Goal: Information Seeking & Learning: Learn about a topic

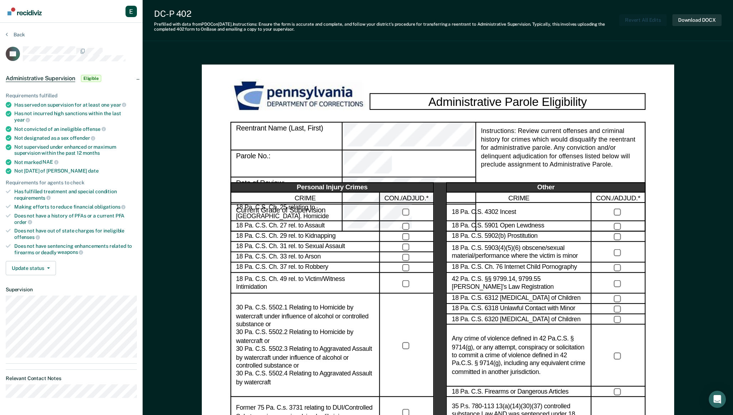
click at [10, 29] on section "Back LH Administrative Supervision Eligible Requirements fulfilled Has served o…" at bounding box center [71, 217] width 143 height 389
click at [7, 35] on icon at bounding box center [7, 34] width 2 height 6
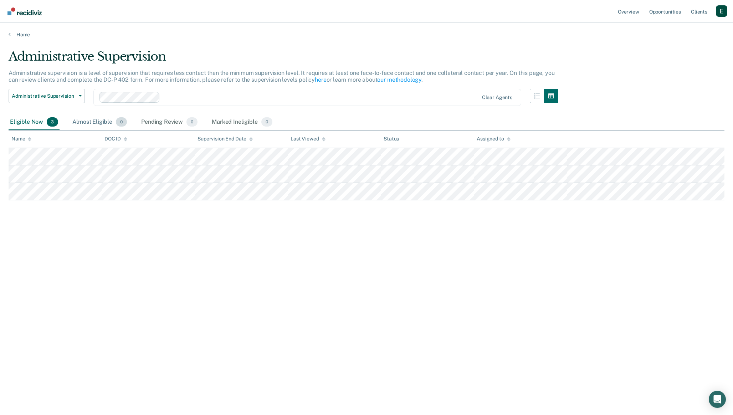
click at [106, 122] on div "Almost Eligible 0" at bounding box center [99, 122] width 57 height 16
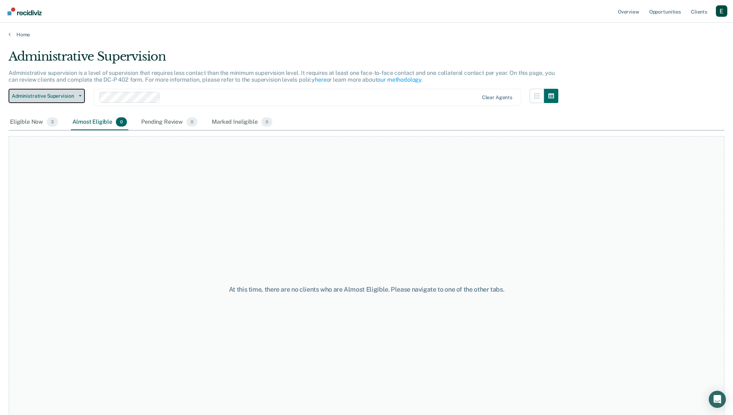
click at [78, 94] on button "Administrative Supervision" at bounding box center [47, 96] width 76 height 14
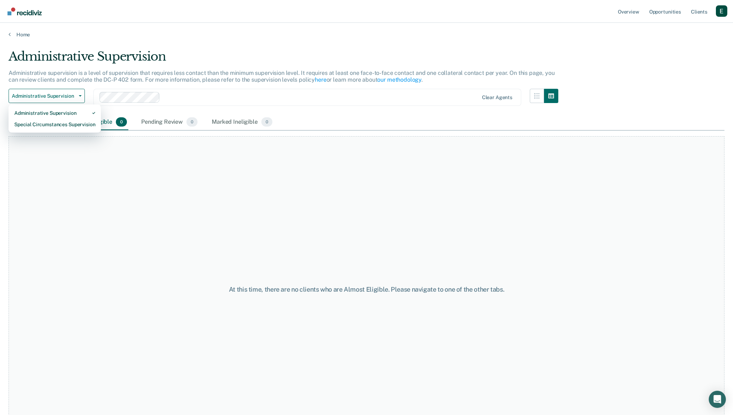
click at [94, 82] on p "Administrative supervision is a level of supervision that requires less contact…" at bounding box center [282, 77] width 546 height 14
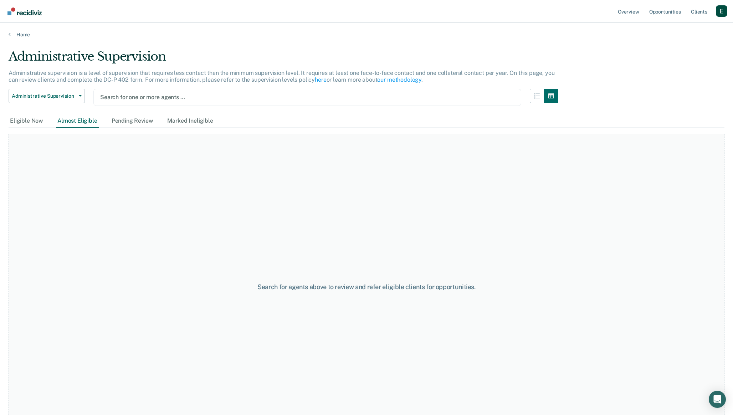
click at [166, 97] on div at bounding box center [307, 97] width 414 height 8
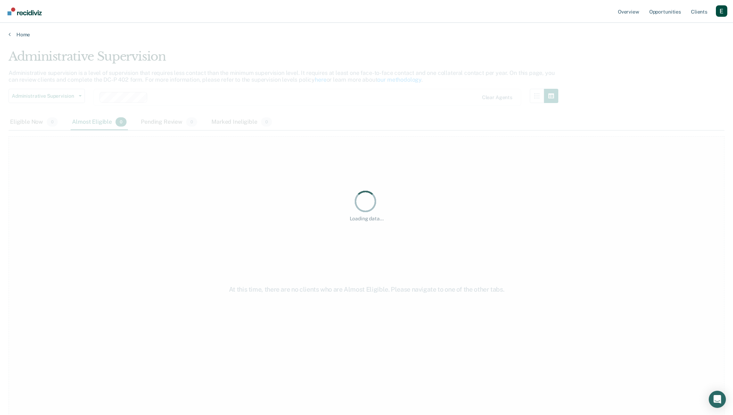
click at [168, 132] on div "Loading data..." at bounding box center [367, 205] width 716 height 312
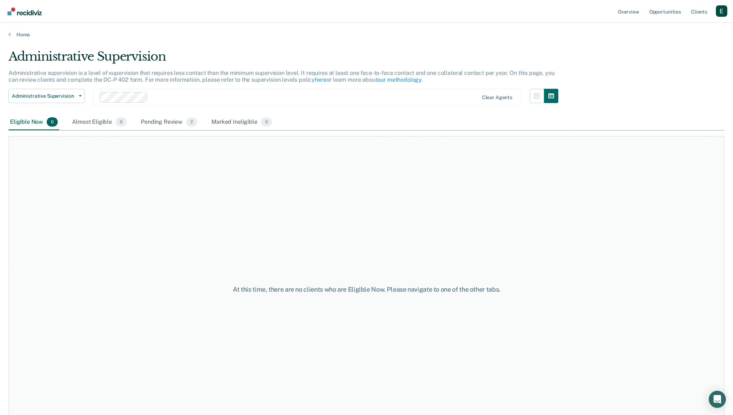
click at [178, 93] on div at bounding box center [315, 97] width 328 height 8
click at [232, 98] on div at bounding box center [344, 97] width 268 height 8
click at [285, 96] on div at bounding box center [371, 97] width 213 height 8
click at [122, 123] on span "2" at bounding box center [122, 121] width 11 height 9
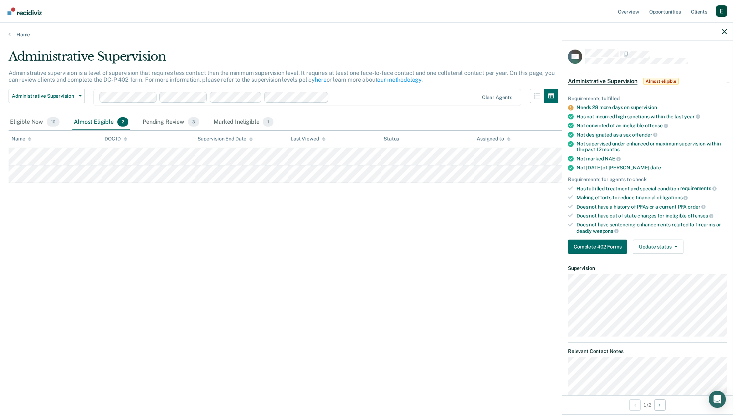
click at [498, 267] on div "Administrative Supervision Administrative supervision is a level of supervision…" at bounding box center [367, 205] width 716 height 312
